Goal: Task Accomplishment & Management: Manage account settings

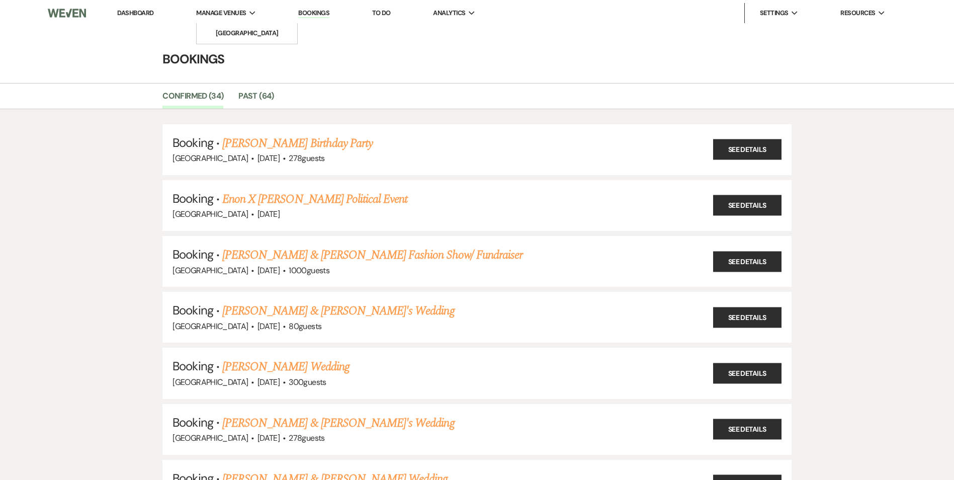
click at [218, 16] on span "Manage Venues" at bounding box center [221, 13] width 50 height 10
click at [223, 34] on li "[GEOGRAPHIC_DATA]" at bounding box center [247, 33] width 91 height 10
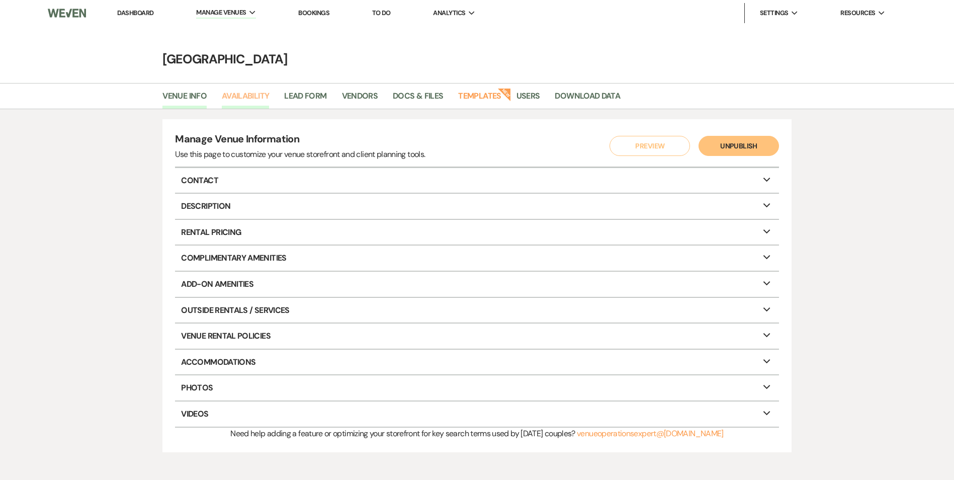
click at [249, 95] on link "Availability" at bounding box center [245, 99] width 47 height 19
select select "2"
select select "2026"
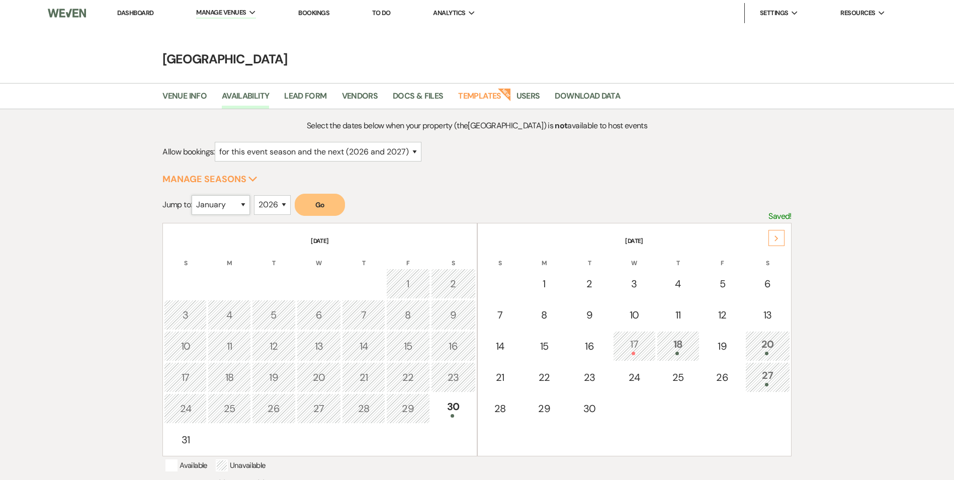
drag, startPoint x: 247, startPoint y: 209, endPoint x: 247, endPoint y: 202, distance: 7.0
click at [247, 209] on select "January February March April May June July August September October November De…" at bounding box center [221, 205] width 58 height 20
select select "8"
click at [194, 195] on select "January February March April May June July August September October November De…" at bounding box center [221, 205] width 58 height 20
click at [317, 201] on button "Go" at bounding box center [320, 205] width 50 height 22
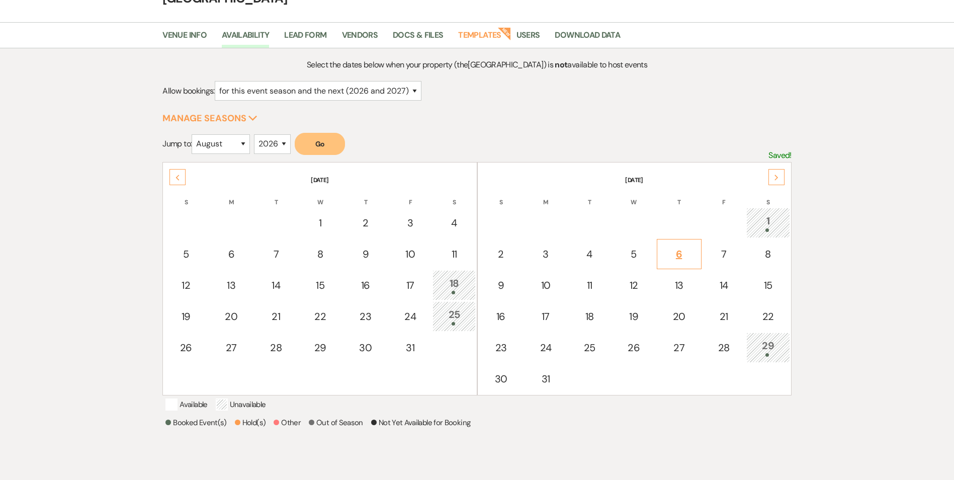
scroll to position [101, 0]
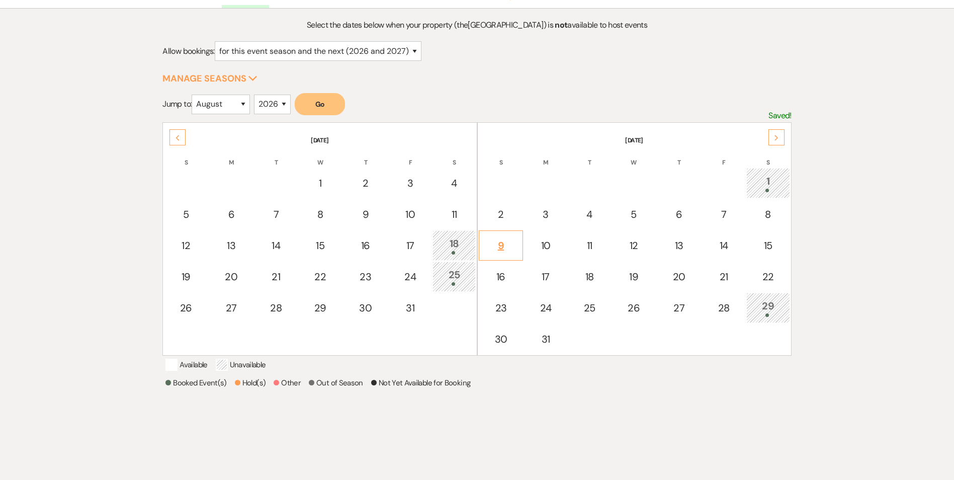
click at [500, 244] on div "9" at bounding box center [501, 245] width 34 height 15
select select "other"
select select "false"
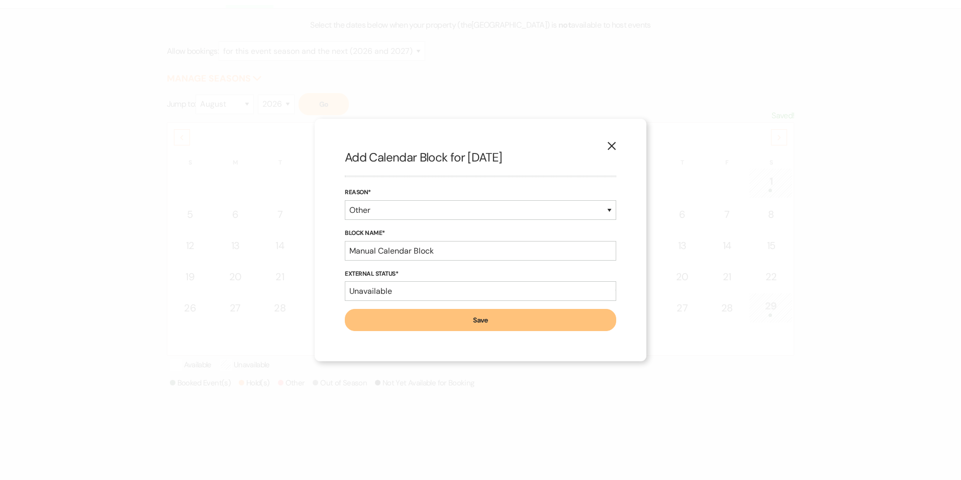
click at [607, 139] on button "X" at bounding box center [611, 146] width 15 height 18
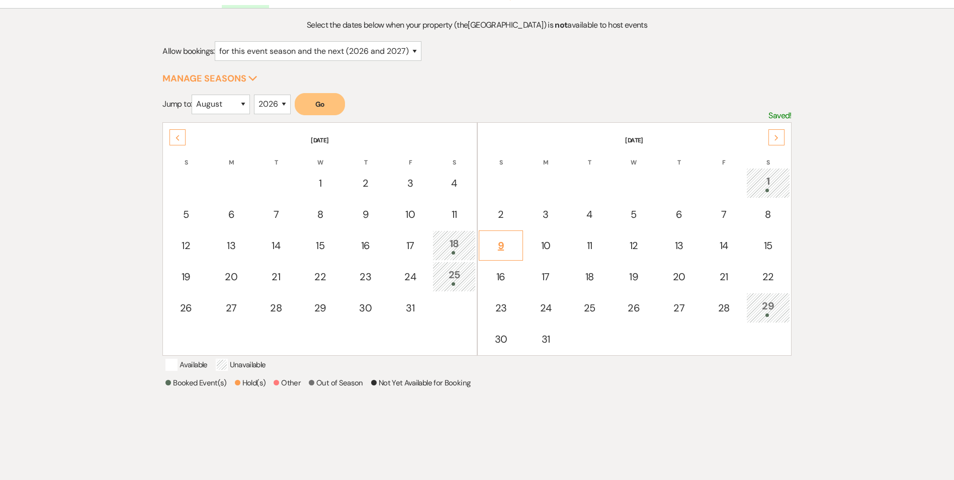
click at [503, 247] on div "9" at bounding box center [501, 245] width 34 height 15
select select "other"
select select "false"
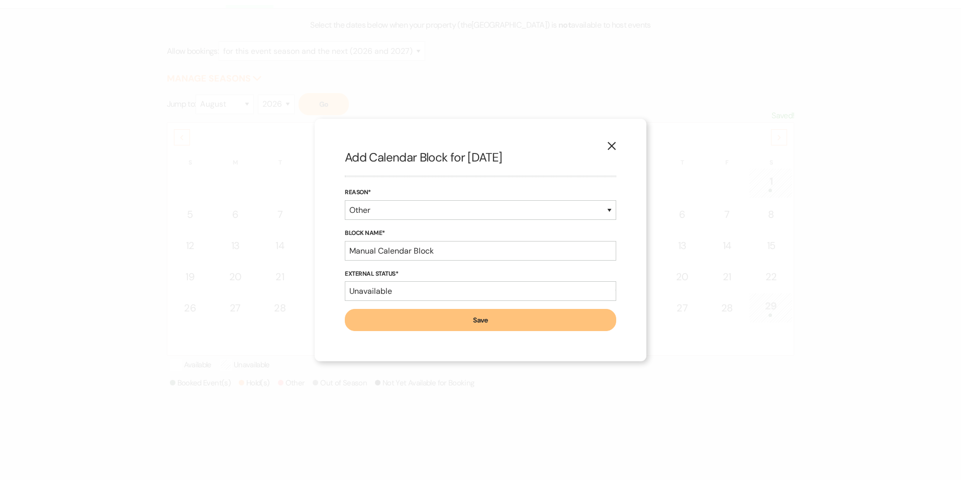
click at [613, 149] on icon "X" at bounding box center [611, 145] width 9 height 9
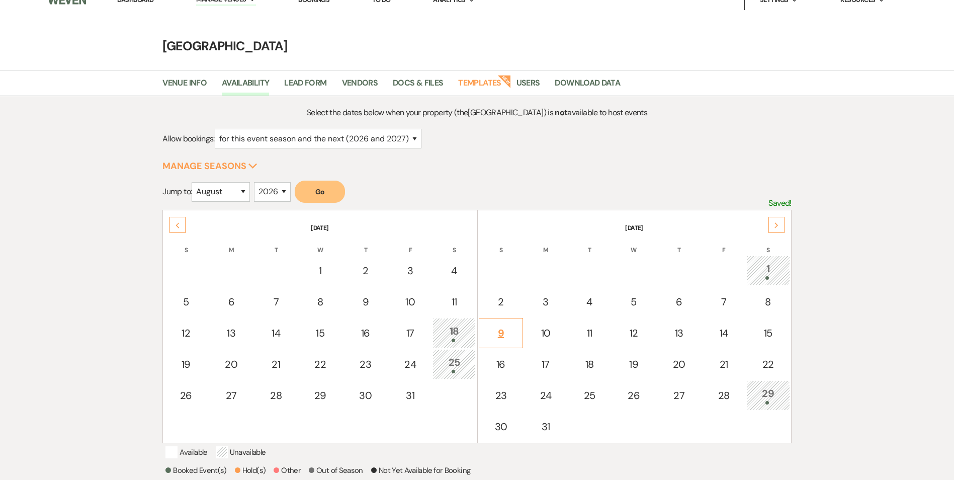
scroll to position [0, 0]
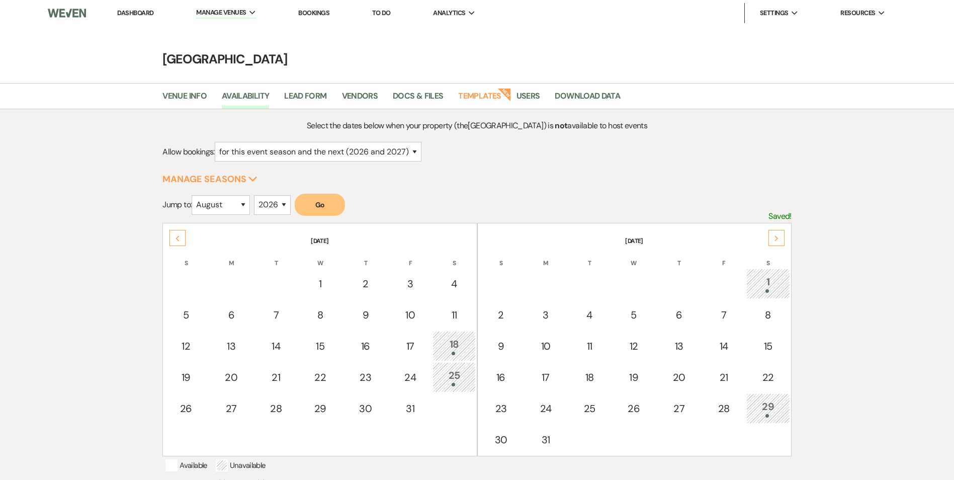
click at [767, 405] on div "29" at bounding box center [768, 408] width 33 height 19
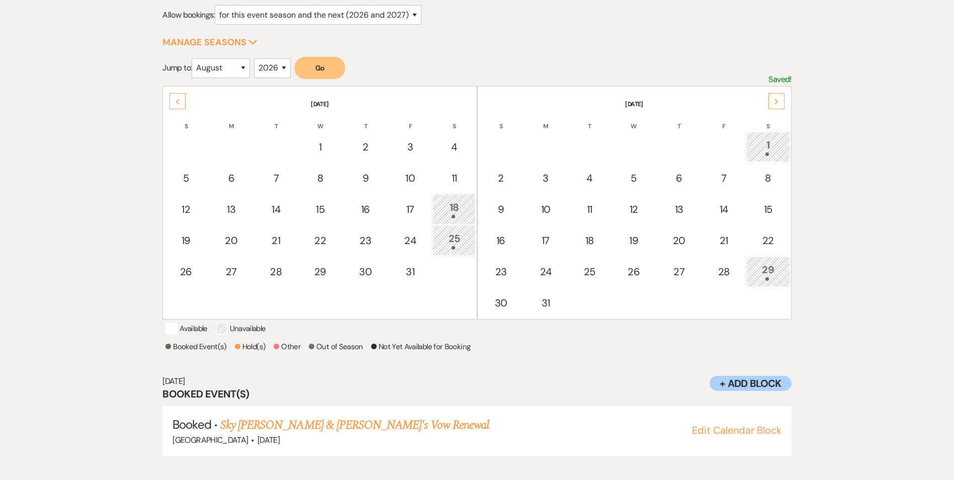
scroll to position [146, 0]
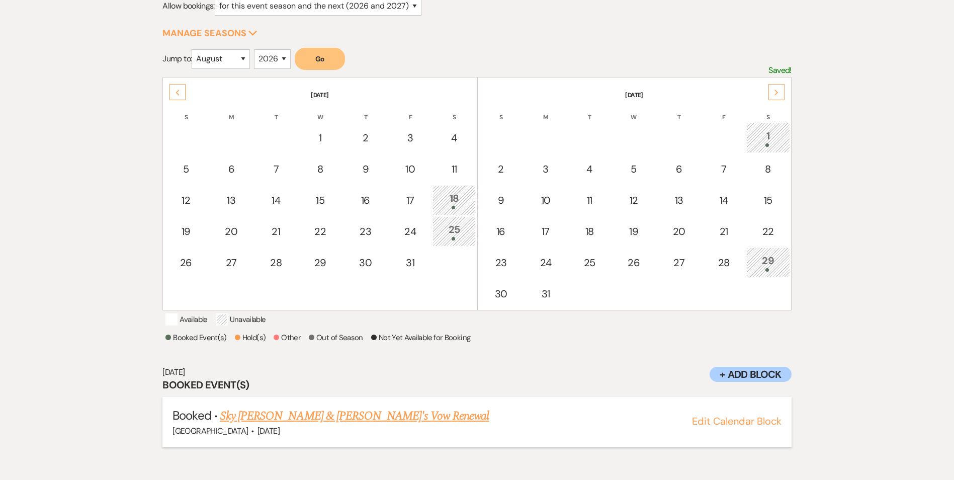
click at [365, 425] on link "Sky [PERSON_NAME] & [PERSON_NAME]'s Vow Renewal" at bounding box center [354, 416] width 269 height 18
